Goal: Task Accomplishment & Management: Manage account settings

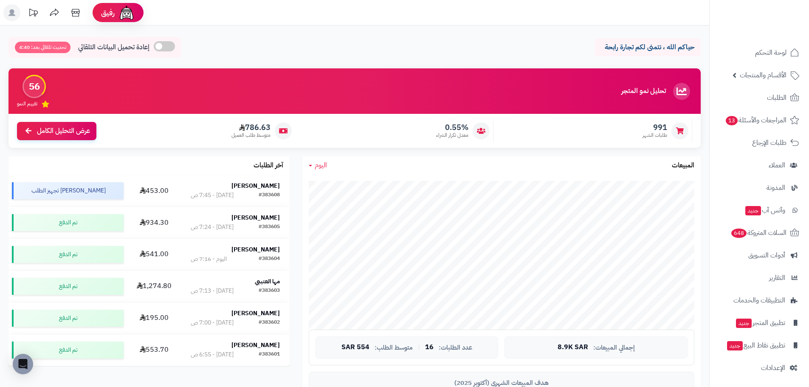
scroll to position [2, 0]
click at [319, 167] on span "اليوم" at bounding box center [321, 165] width 12 height 10
click at [335, 183] on link "اليوم" at bounding box center [336, 185] width 68 height 16
click at [324, 166] on span "اليوم" at bounding box center [321, 165] width 12 height 10
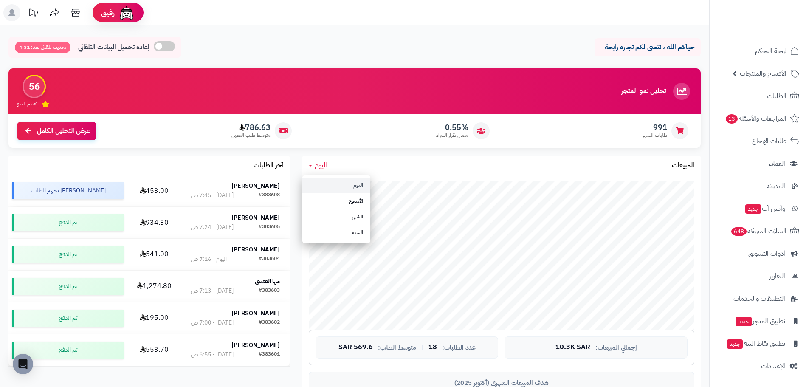
click at [339, 186] on link "اليوم" at bounding box center [336, 185] width 68 height 16
click at [345, 191] on link "اليوم" at bounding box center [336, 185] width 68 height 16
